Goal: Find specific page/section: Find specific page/section

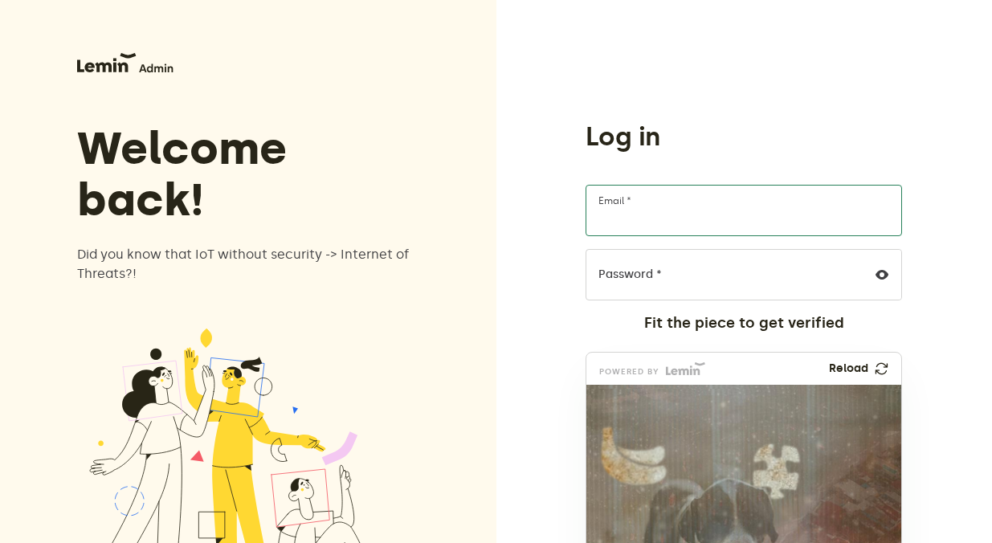
click at [765, 209] on input "Email *" at bounding box center [743, 210] width 316 height 51
type input "[EMAIL_ADDRESS][DOMAIN_NAME]"
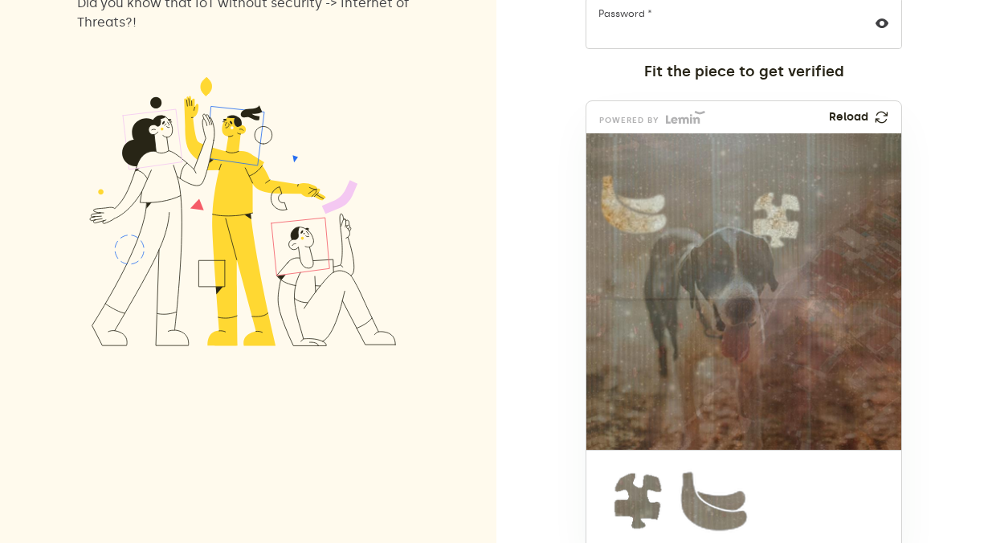
scroll to position [285, 0]
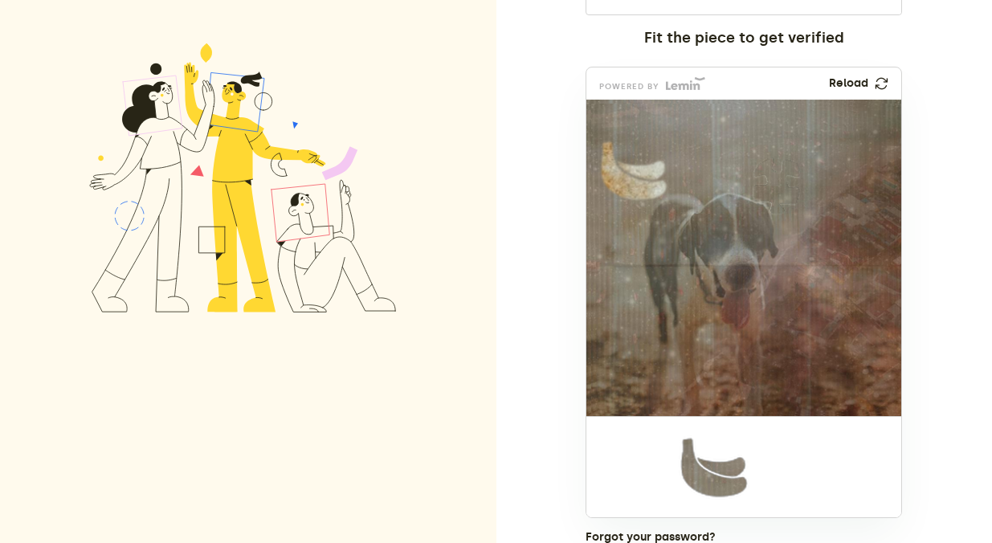
drag, startPoint x: 644, startPoint y: 467, endPoint x: 781, endPoint y: 191, distance: 307.4
click at [781, 186] on img at bounding box center [773, 293] width 728 height 316
drag, startPoint x: 709, startPoint y: 460, endPoint x: 632, endPoint y: 163, distance: 307.0
click at [632, 163] on img at bounding box center [527, 278] width 728 height 316
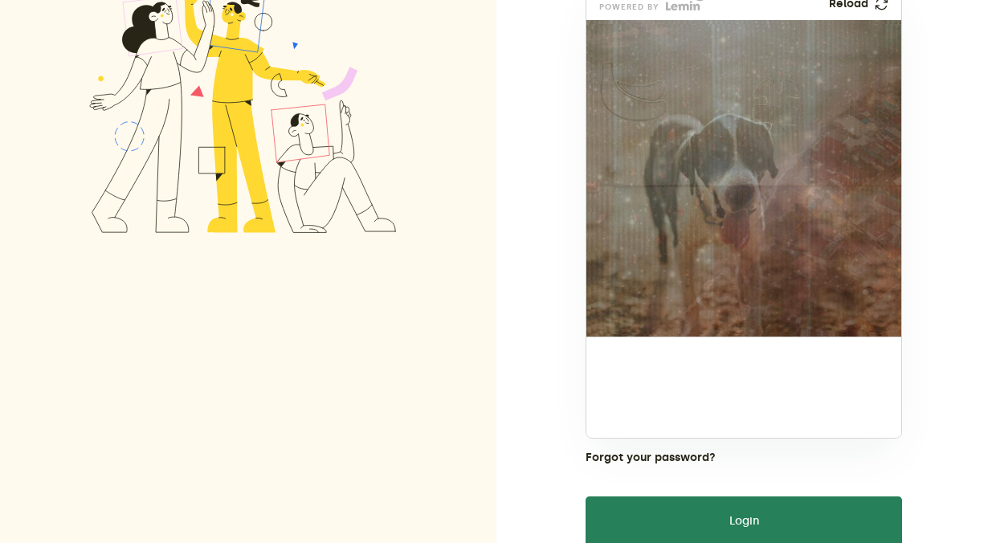
scroll to position [451, 0]
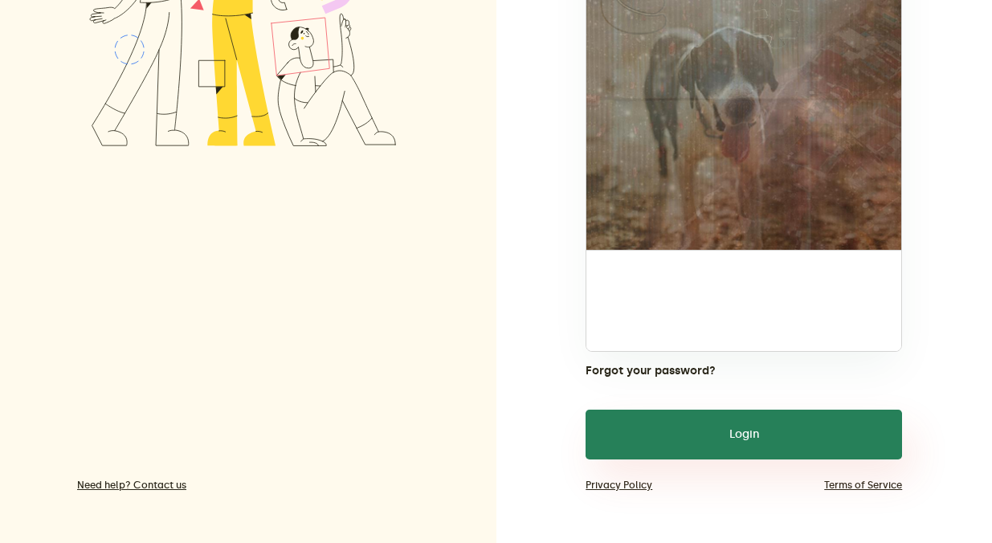
drag, startPoint x: 780, startPoint y: 399, endPoint x: 780, endPoint y: 412, distance: 12.8
click at [780, 404] on form "hello+admin@leminnow.com Email * Password * Fit the piece to get verified power…" at bounding box center [743, 96] width 316 height 726
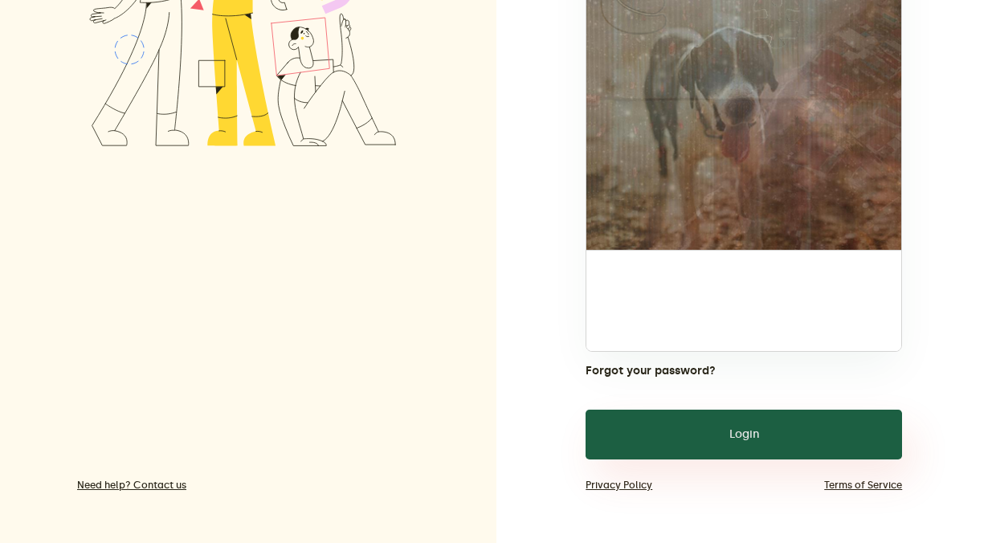
click at [780, 434] on button "Login" at bounding box center [743, 435] width 316 height 50
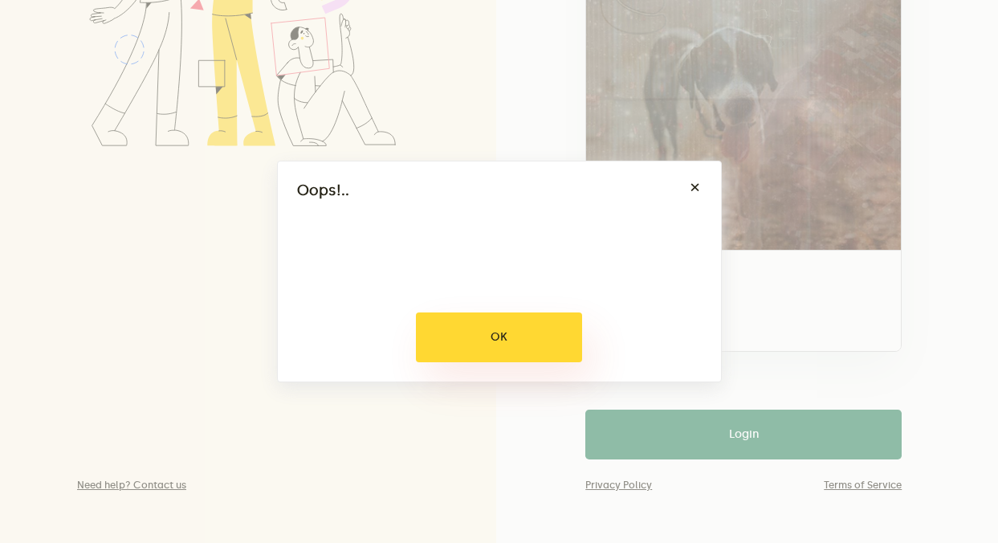
click at [508, 343] on button "OK" at bounding box center [499, 337] width 166 height 50
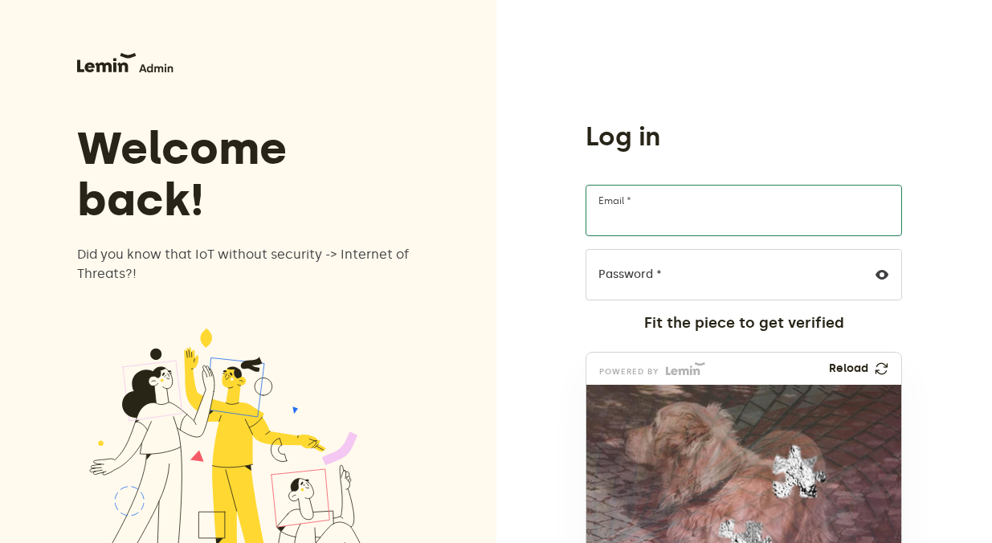
click at [686, 207] on input "Email *" at bounding box center [743, 210] width 316 height 51
type input "[EMAIL_ADDRESS][DOMAIN_NAME]"
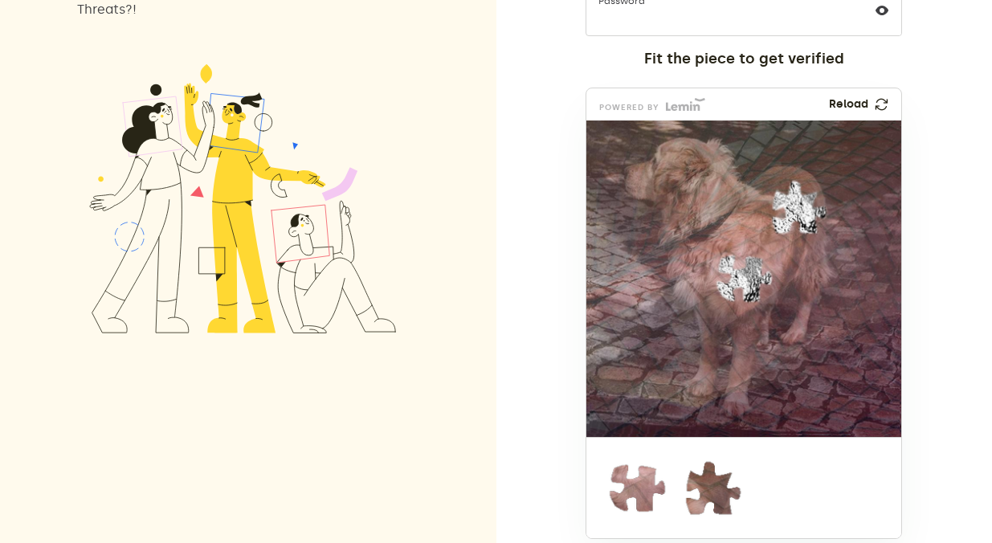
scroll to position [266, 0]
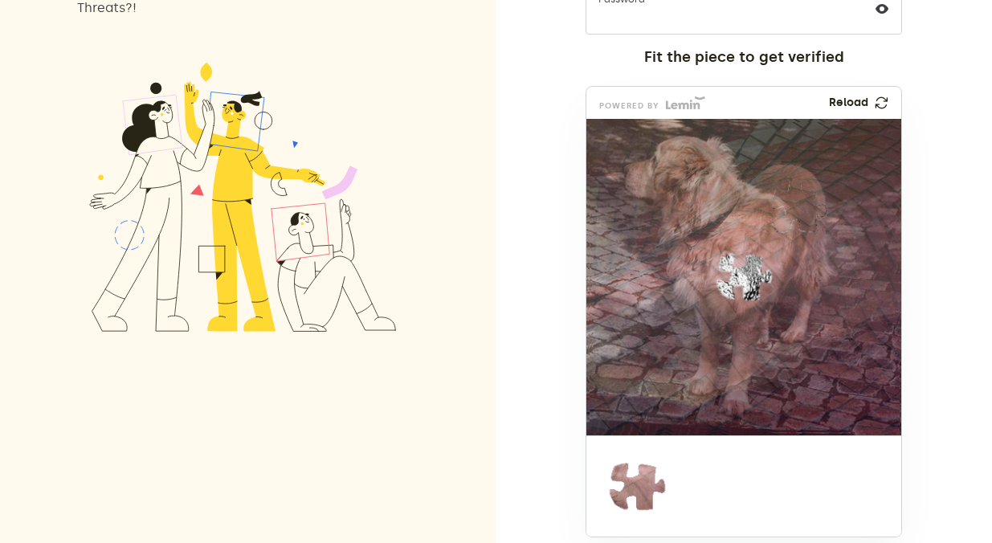
drag, startPoint x: 715, startPoint y: 477, endPoint x: 800, endPoint y: 194, distance: 295.0
click at [800, 194] on img at bounding box center [693, 312] width 728 height 316
drag, startPoint x: 644, startPoint y: 478, endPoint x: 754, endPoint y: 267, distance: 237.4
click at [754, 267] on img at bounding box center [741, 384] width 728 height 316
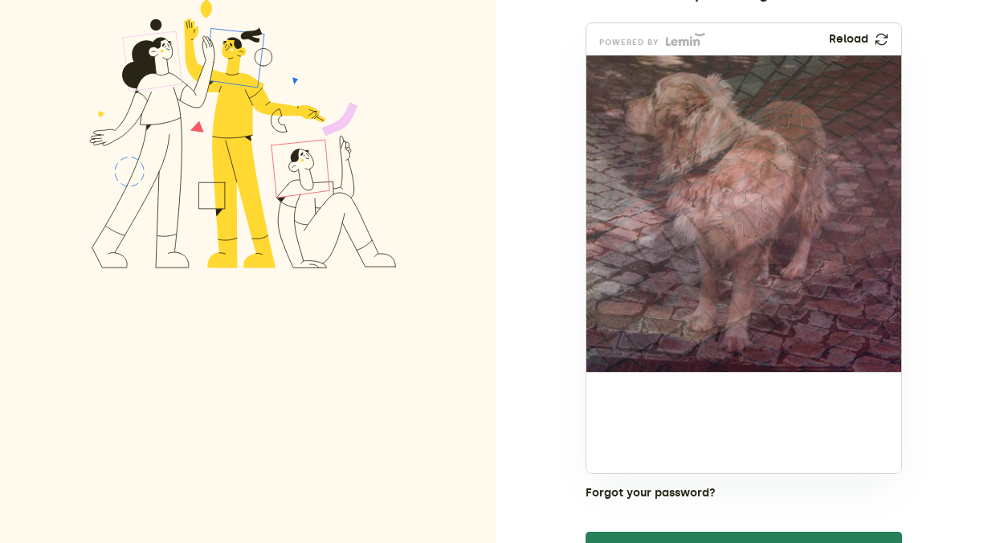
scroll to position [451, 0]
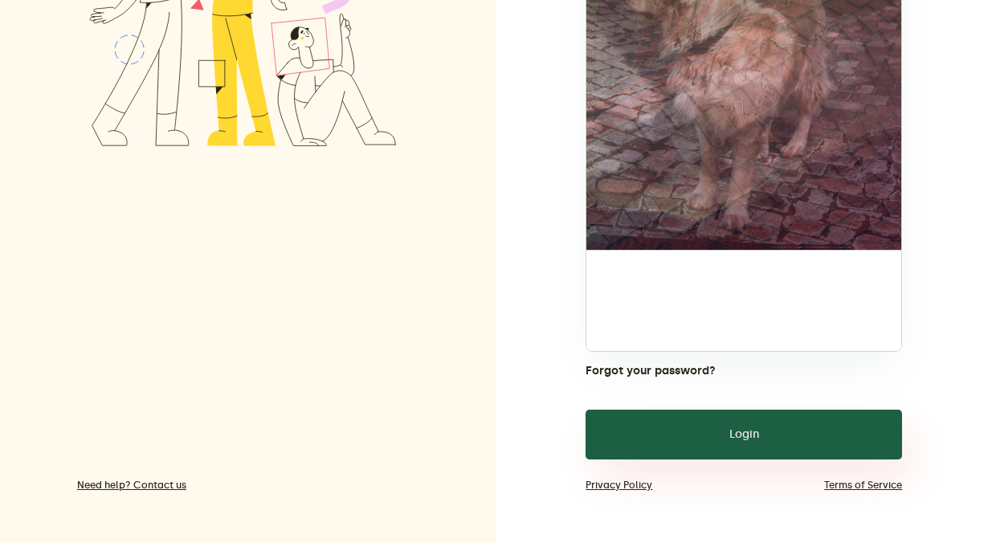
click at [760, 430] on button "Login" at bounding box center [743, 435] width 316 height 50
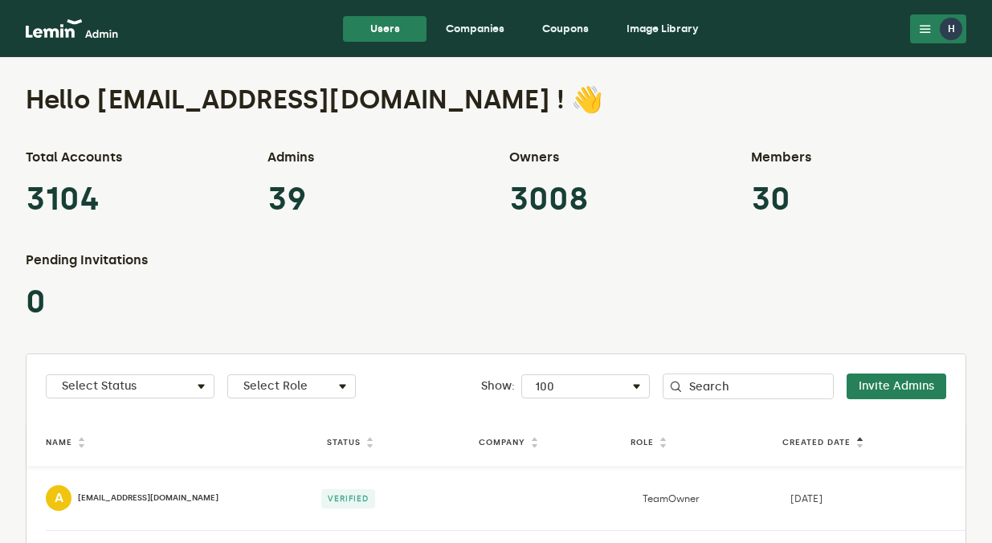
click at [479, 36] on link "Companies" at bounding box center [475, 29] width 84 height 26
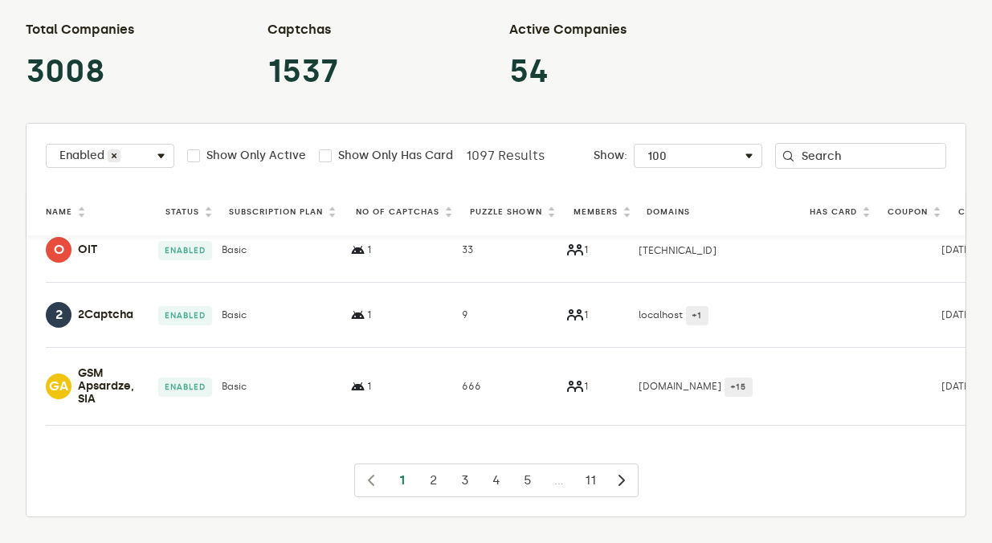
scroll to position [423, 0]
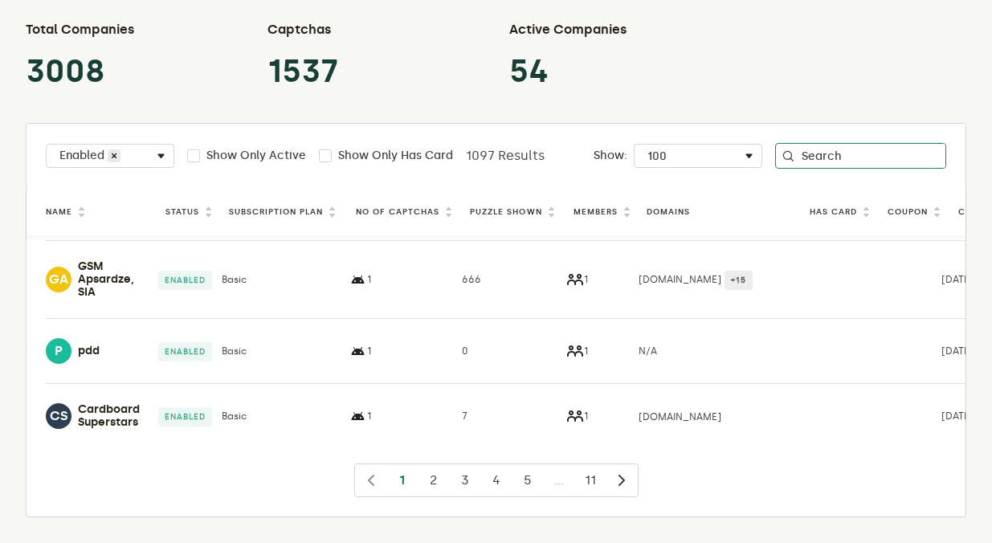
click at [815, 143] on input "Search" at bounding box center [860, 156] width 171 height 26
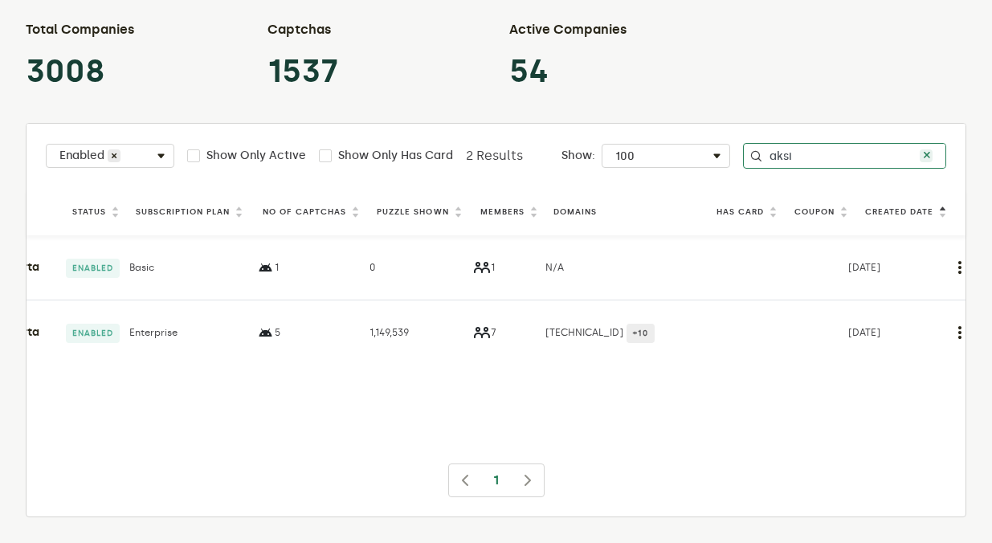
scroll to position [0, 112]
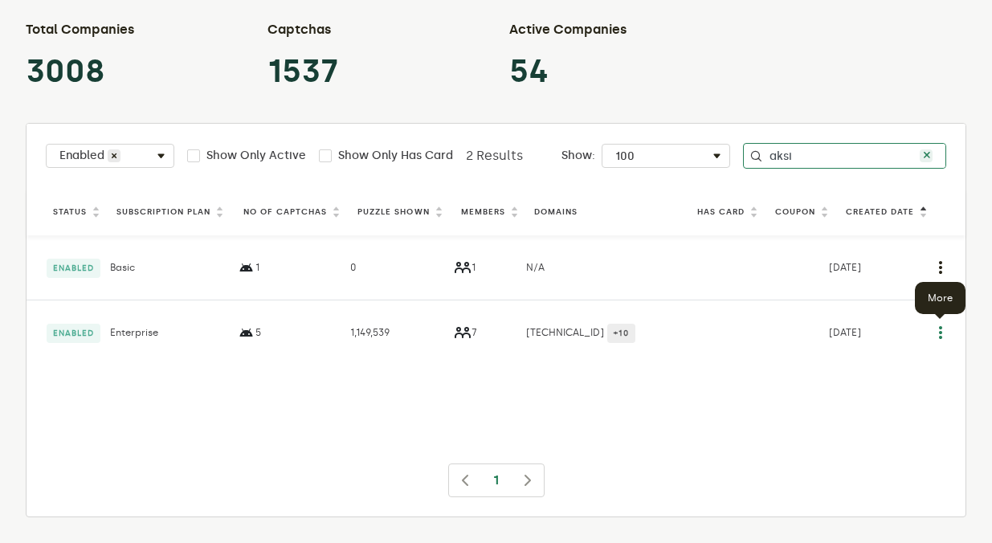
type input "aksi"
click at [930, 332] on icon "button" at bounding box center [939, 332] width 19 height 19
click at [940, 328] on icon "button" at bounding box center [939, 332] width 19 height 19
click at [933, 336] on icon "button" at bounding box center [939, 332] width 19 height 19
click at [943, 339] on icon "button" at bounding box center [939, 332] width 19 height 19
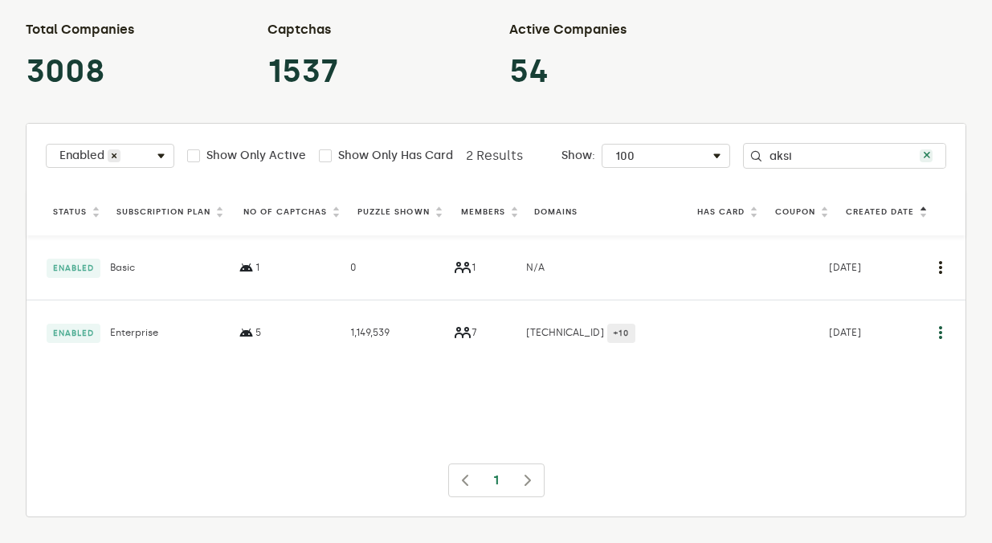
click at [943, 339] on icon "button" at bounding box center [939, 332] width 19 height 19
click at [940, 332] on icon "button" at bounding box center [939, 332] width 19 height 19
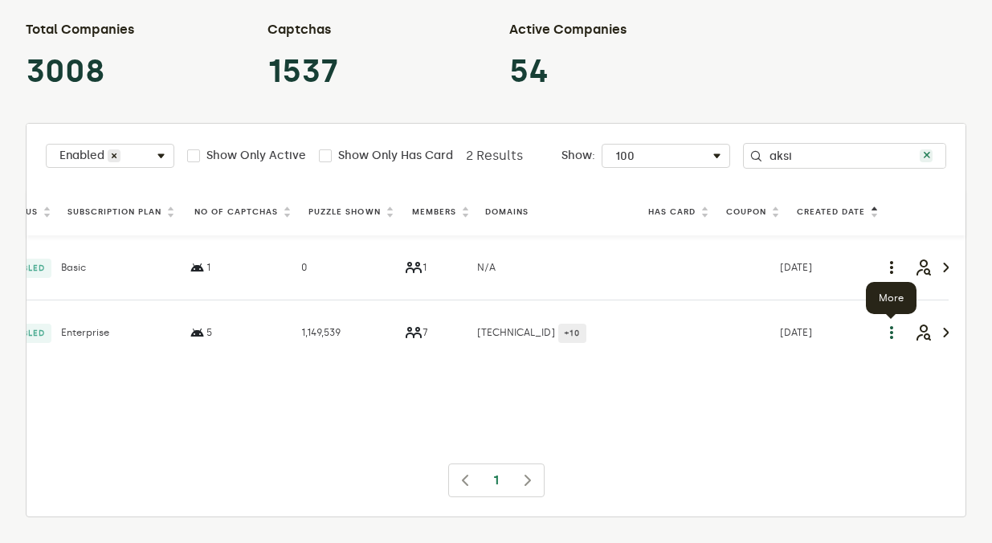
scroll to position [0, 164]
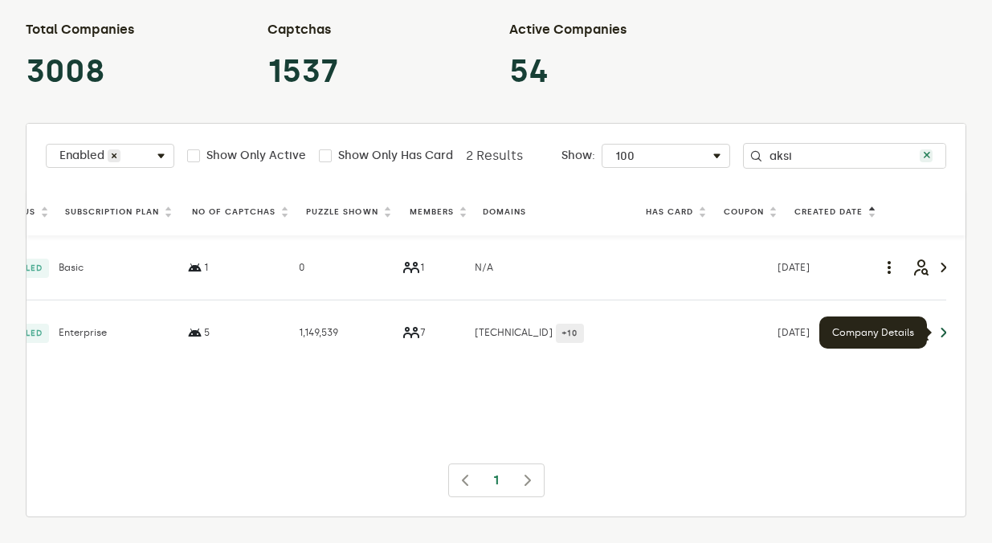
click at [936, 332] on icon "button" at bounding box center [945, 332] width 19 height 19
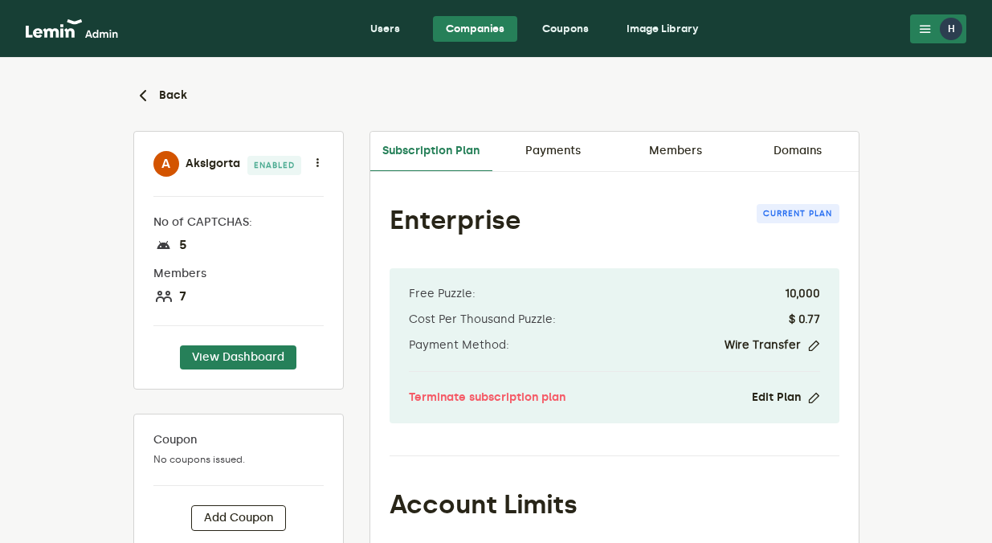
scroll to position [33, 0]
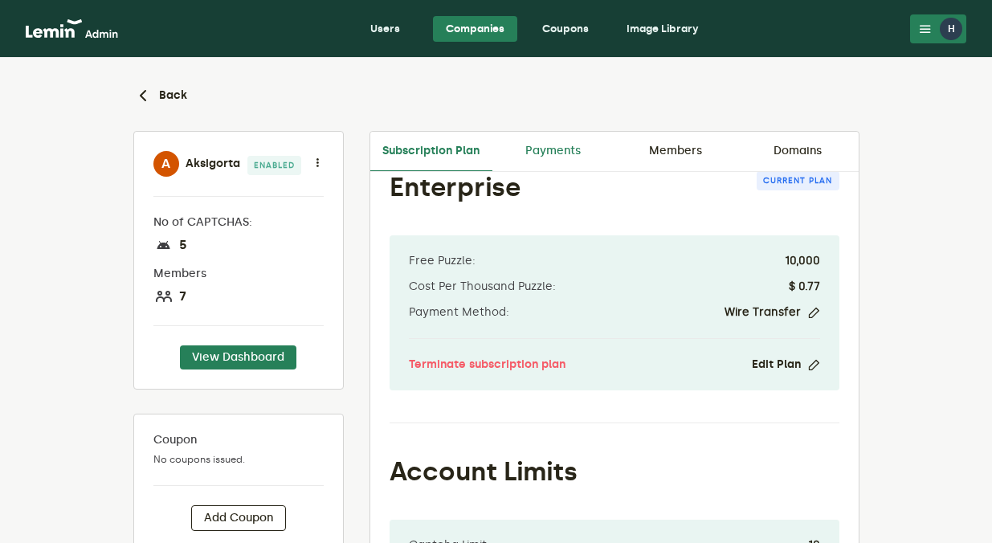
click at [560, 137] on link "Payments" at bounding box center [553, 151] width 122 height 39
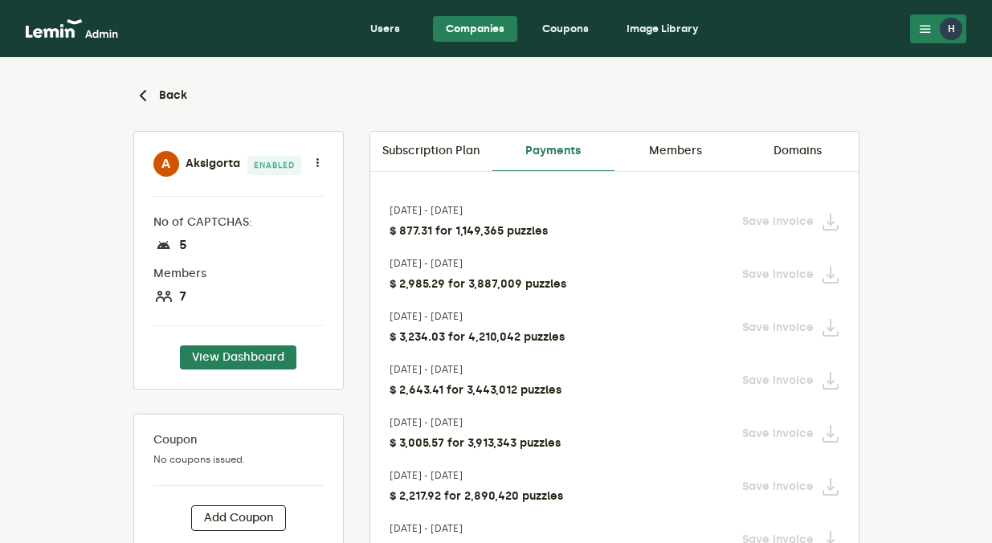
drag, startPoint x: 572, startPoint y: 286, endPoint x: 384, endPoint y: 281, distance: 188.0
click at [384, 281] on div "[DATE] - [DATE] $ 877.31 for 1,149,365 puzzles Save invoice [DATE] - [DATE] $ 2…" at bounding box center [614, 362] width 488 height 380
copy h4 "$ 2,985.29 for 3,887,009 puzzles"
